Goal: Task Accomplishment & Management: Use online tool/utility

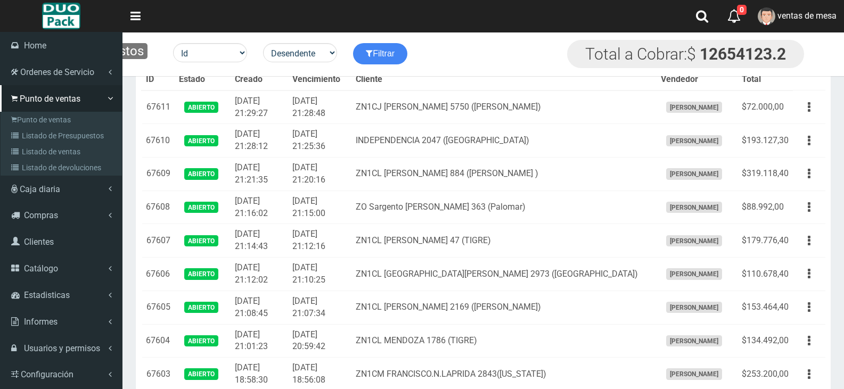
click at [25, 134] on link "Listado de Presupuestos" at bounding box center [62, 136] width 119 height 16
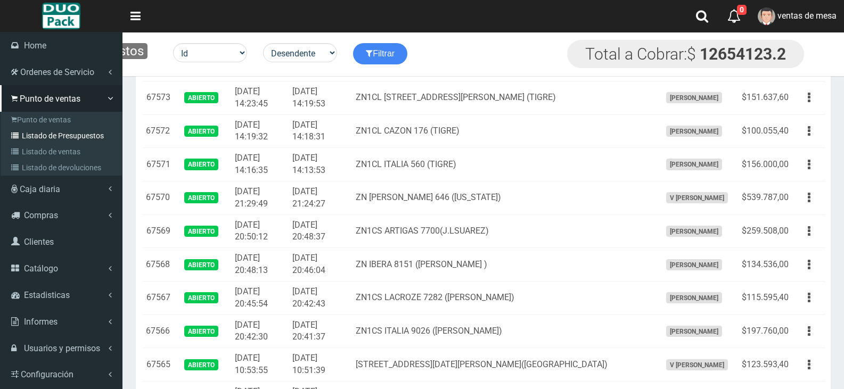
scroll to position [1279, 0]
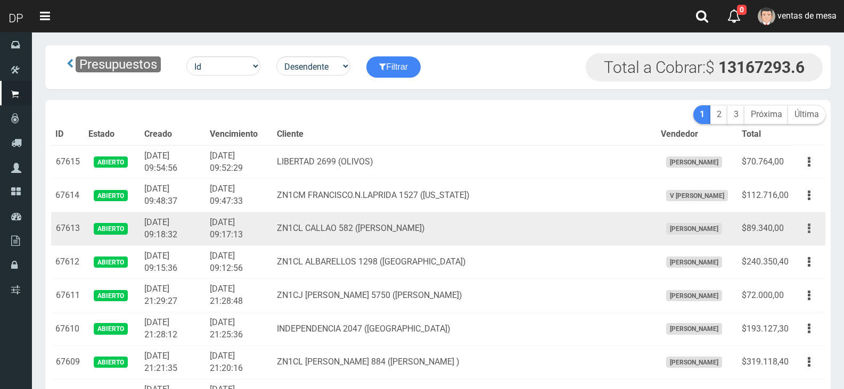
click at [803, 225] on button "button" at bounding box center [810, 228] width 24 height 19
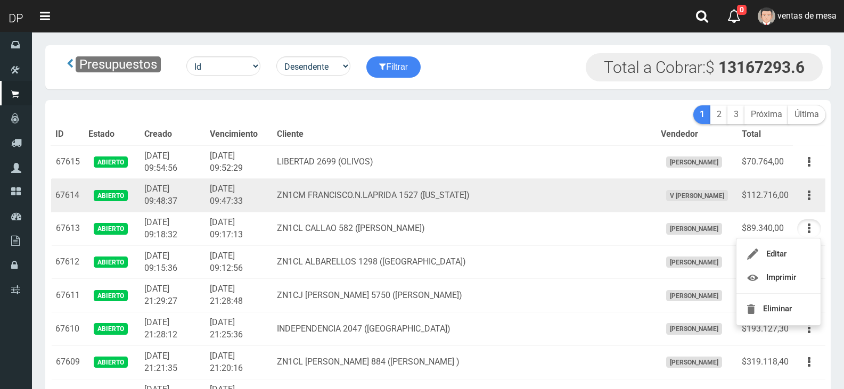
click at [564, 199] on td "ZN1CM FRANCISCO.N.LAPRIDA 1527 (FLORIDA)" at bounding box center [465, 196] width 384 height 34
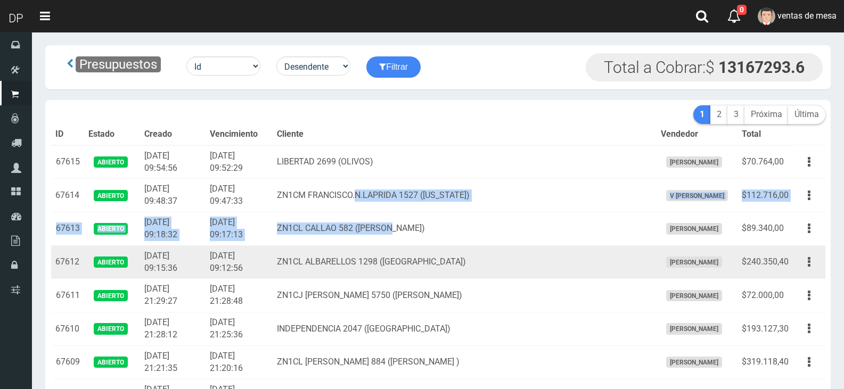
drag, startPoint x: 389, startPoint y: 194, endPoint x: 438, endPoint y: 247, distance: 72.0
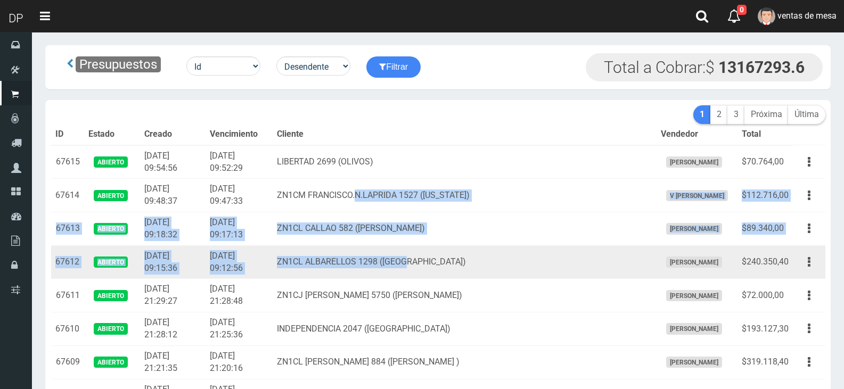
click at [439, 247] on td "ZN1CL ALBARELLOS 1298 (TIGRE)" at bounding box center [465, 263] width 384 height 34
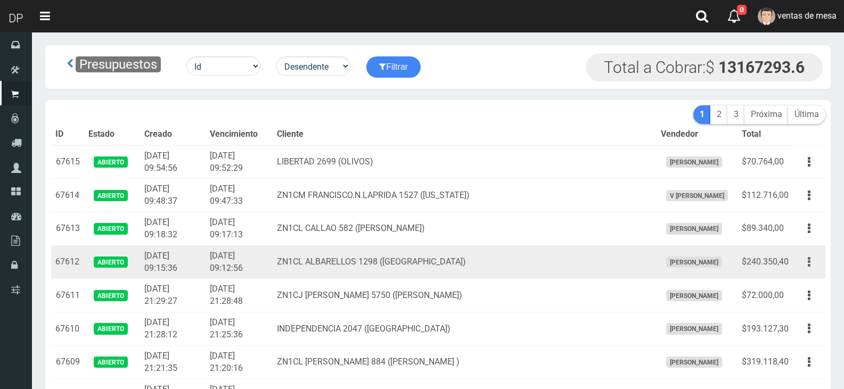
click at [810, 261] on icon "button" at bounding box center [809, 262] width 3 height 19
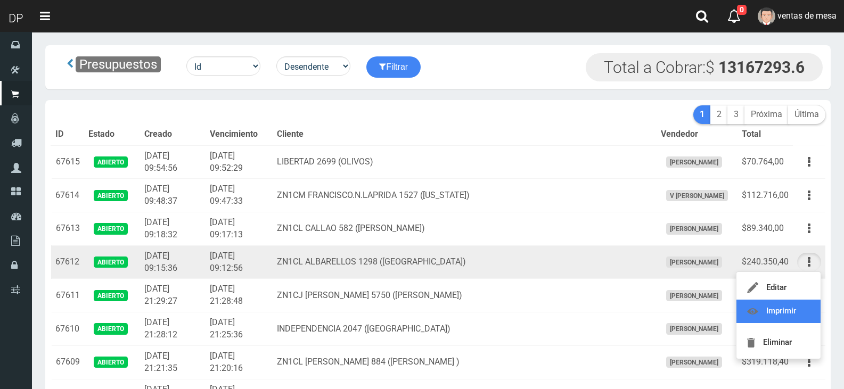
drag, startPoint x: 803, startPoint y: 307, endPoint x: 805, endPoint y: 301, distance: 6.2
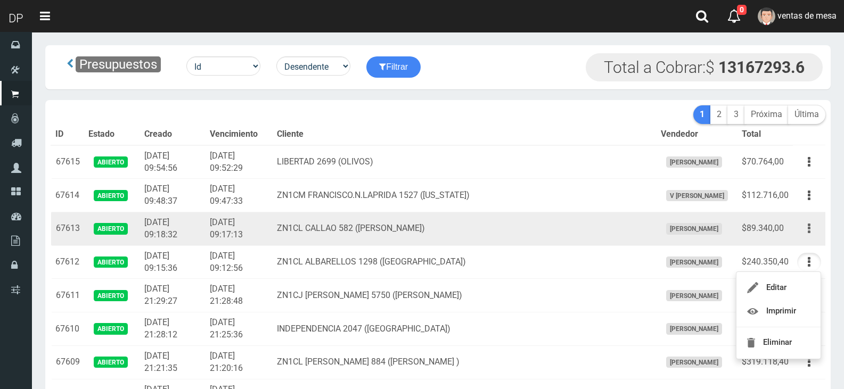
click at [809, 223] on icon "button" at bounding box center [809, 228] width 3 height 19
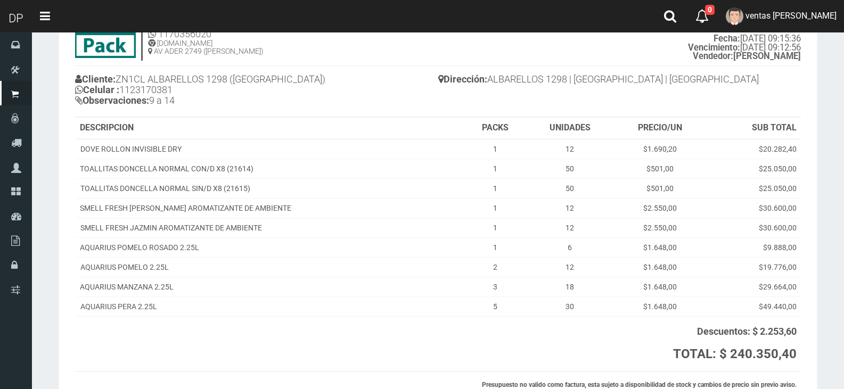
scroll to position [150, 0]
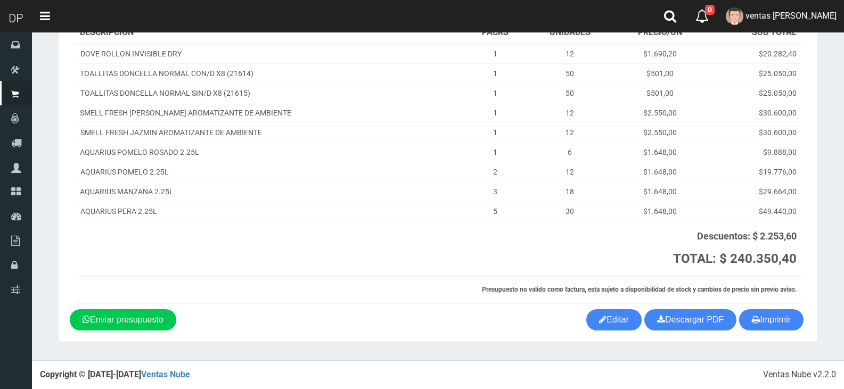
click at [779, 305] on div "1123346941 1170356020 WWW.DUOPACKS.COM.AR AV ADER 2749 (MUNRO) PRESUPUESTO (#67…" at bounding box center [438, 110] width 737 height 397
click at [780, 319] on button "Imprimir" at bounding box center [771, 320] width 64 height 21
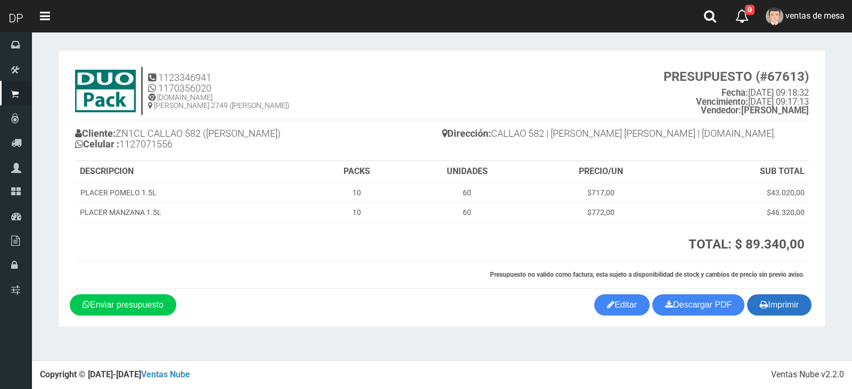
click at [794, 306] on button "Imprimir" at bounding box center [779, 305] width 64 height 21
